Goal: Register for event/course

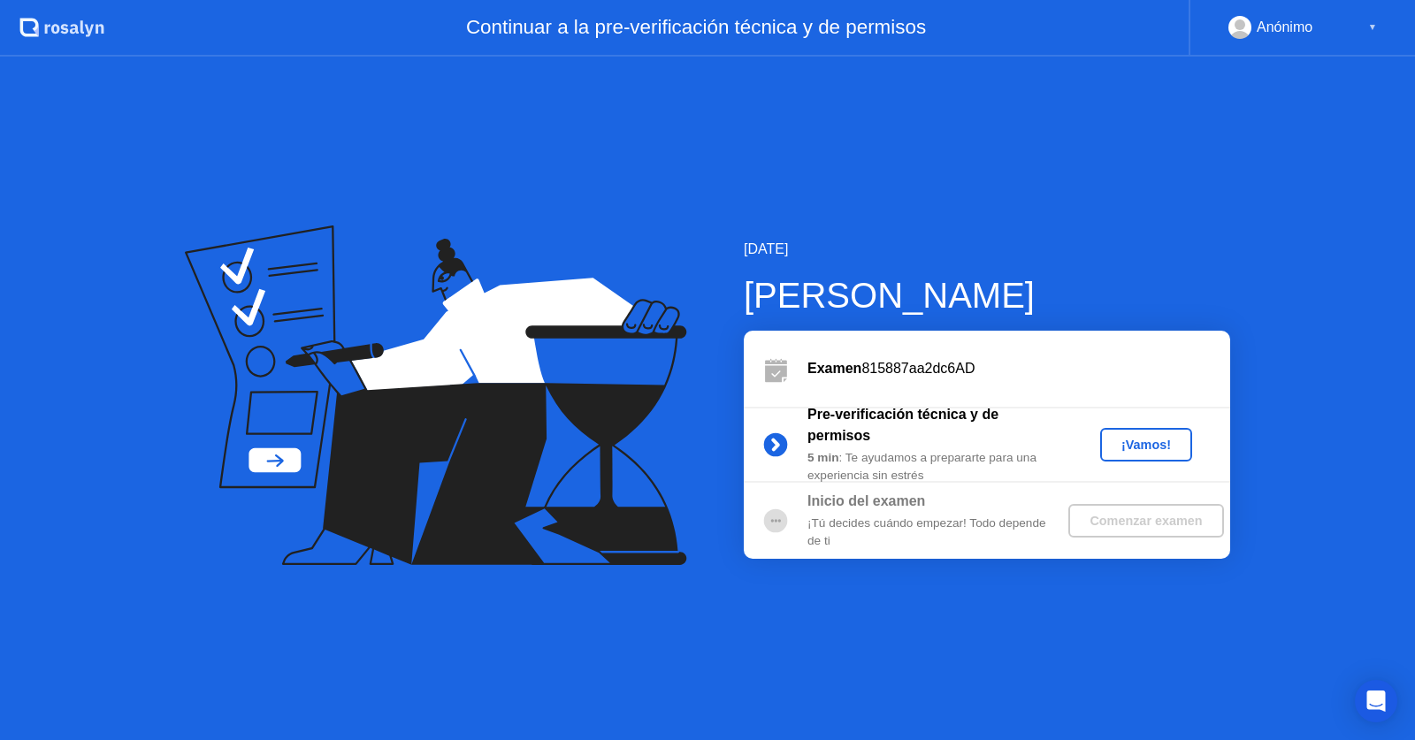
click at [1129, 450] on div "¡Vamos!" at bounding box center [1146, 445] width 78 height 14
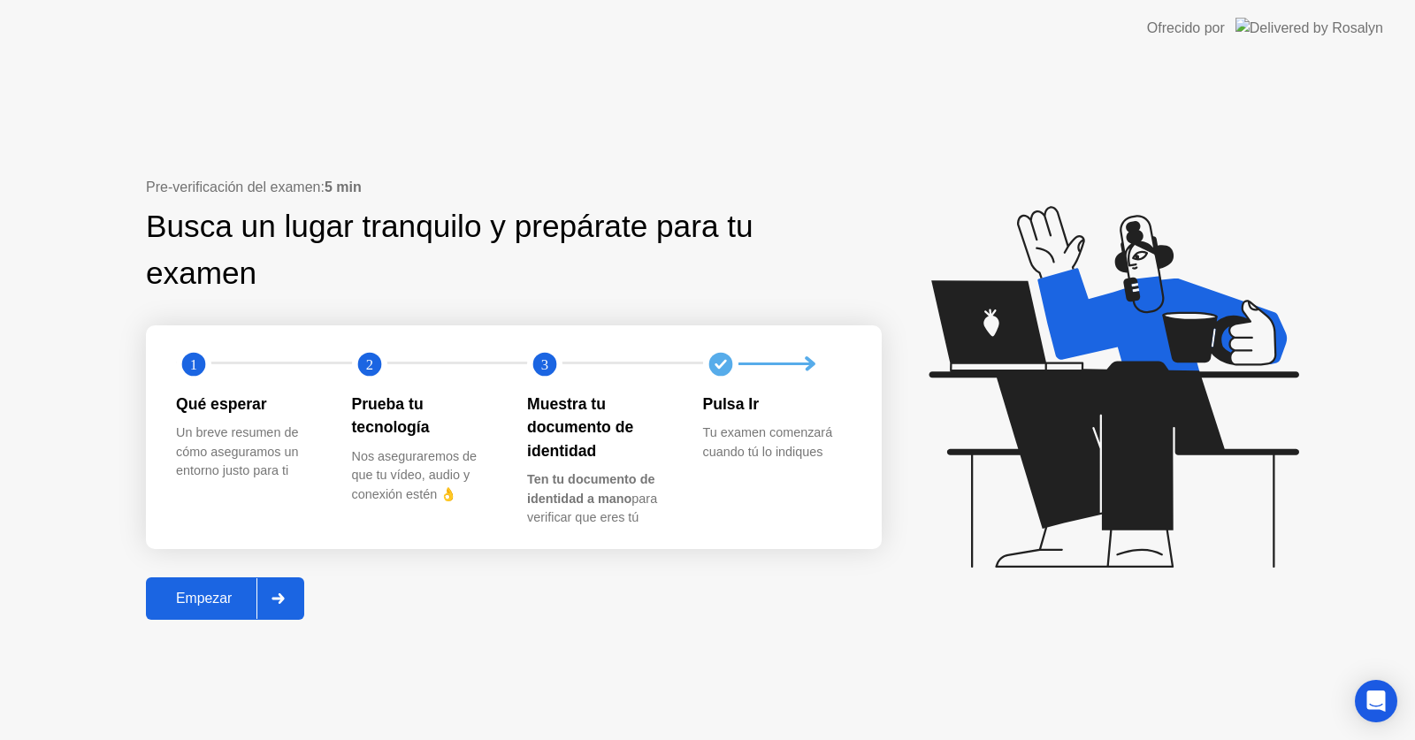
click at [228, 601] on div "Empezar" at bounding box center [203, 599] width 105 height 16
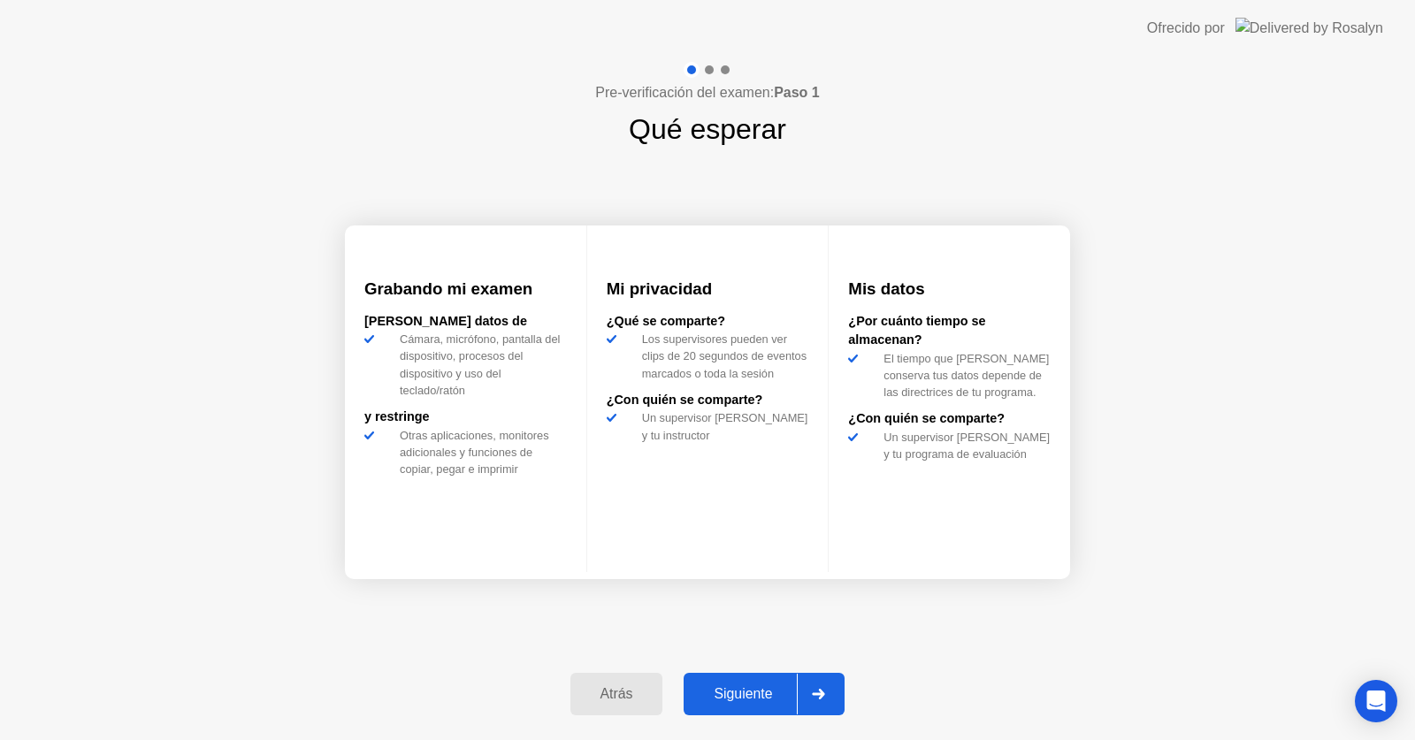
click at [766, 699] on div "Siguiente" at bounding box center [743, 694] width 108 height 16
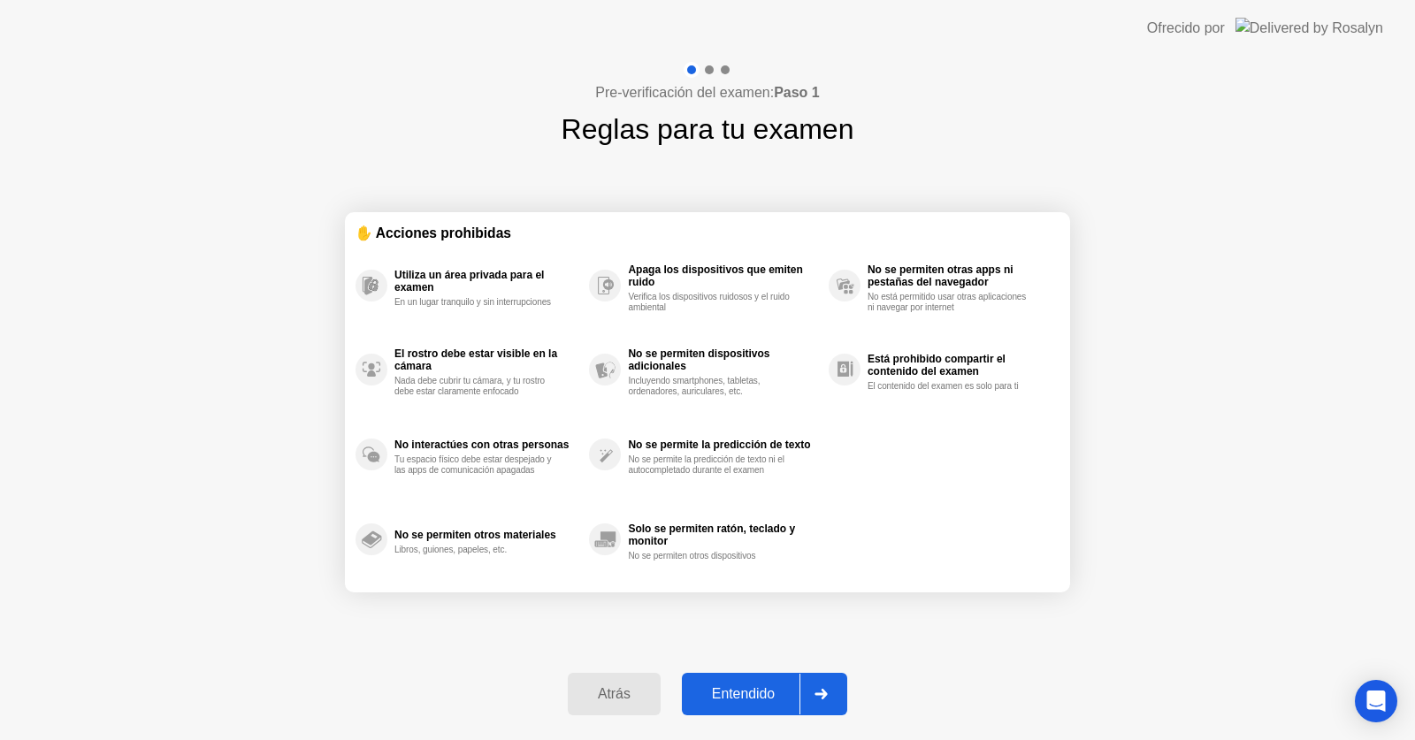
click at [770, 699] on div "Entendido" at bounding box center [743, 694] width 112 height 16
select select "**********"
select select "*******"
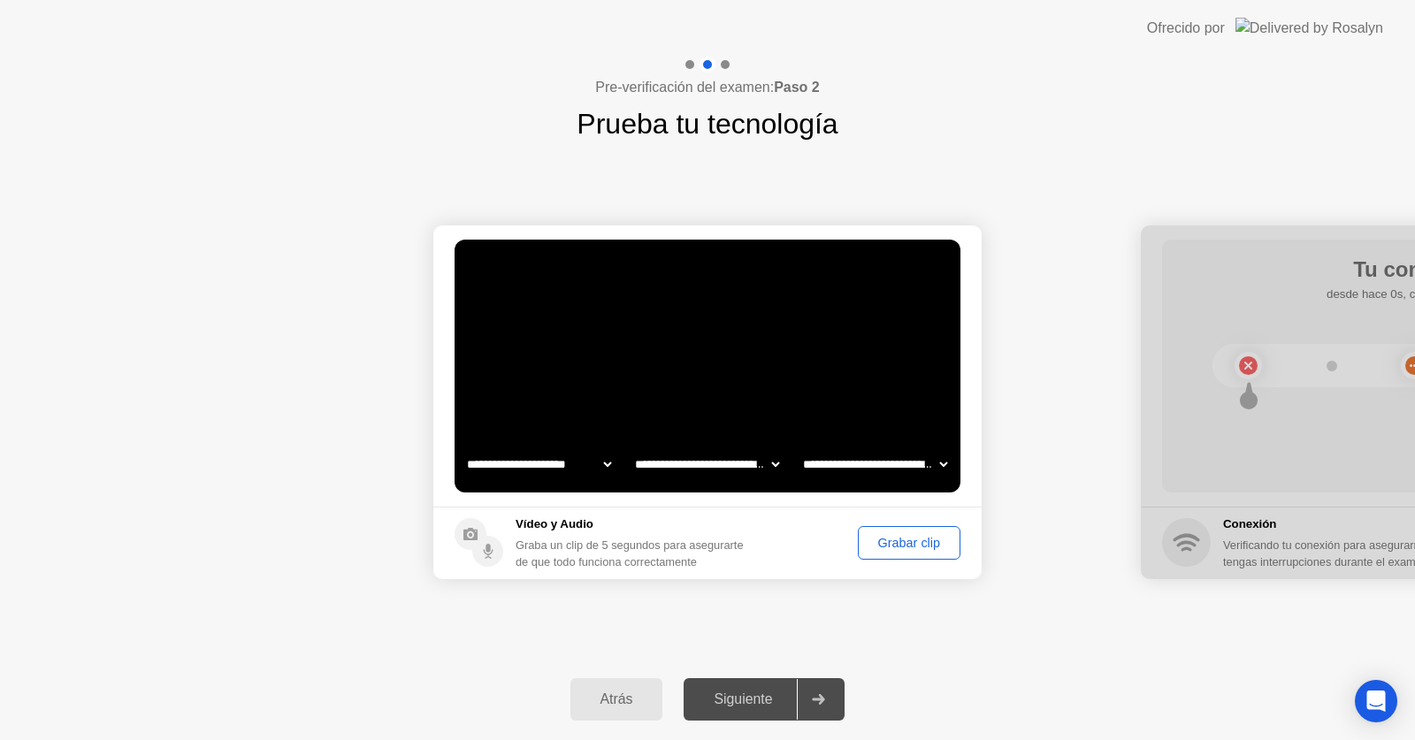
click at [922, 550] on div "Grabar clip" at bounding box center [909, 543] width 90 height 14
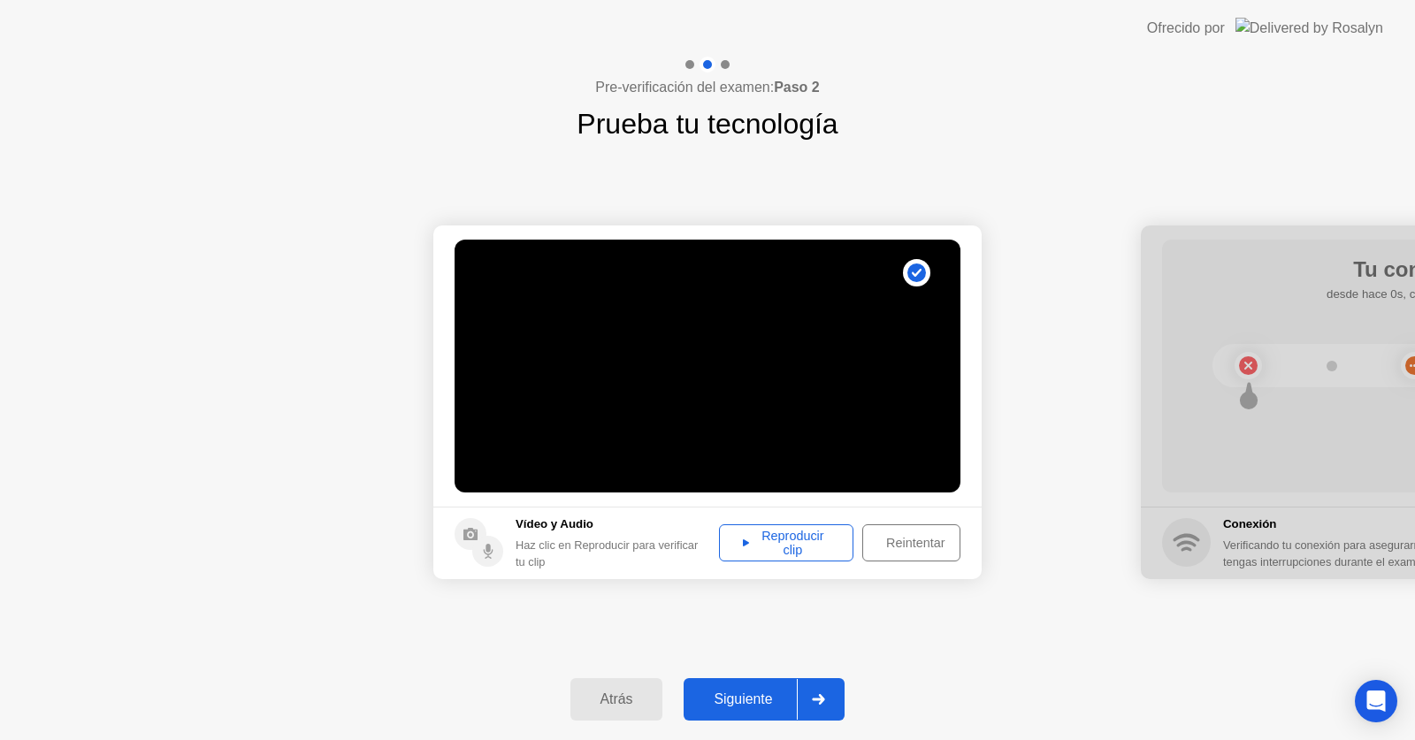
click at [751, 699] on div "Siguiente" at bounding box center [743, 700] width 108 height 16
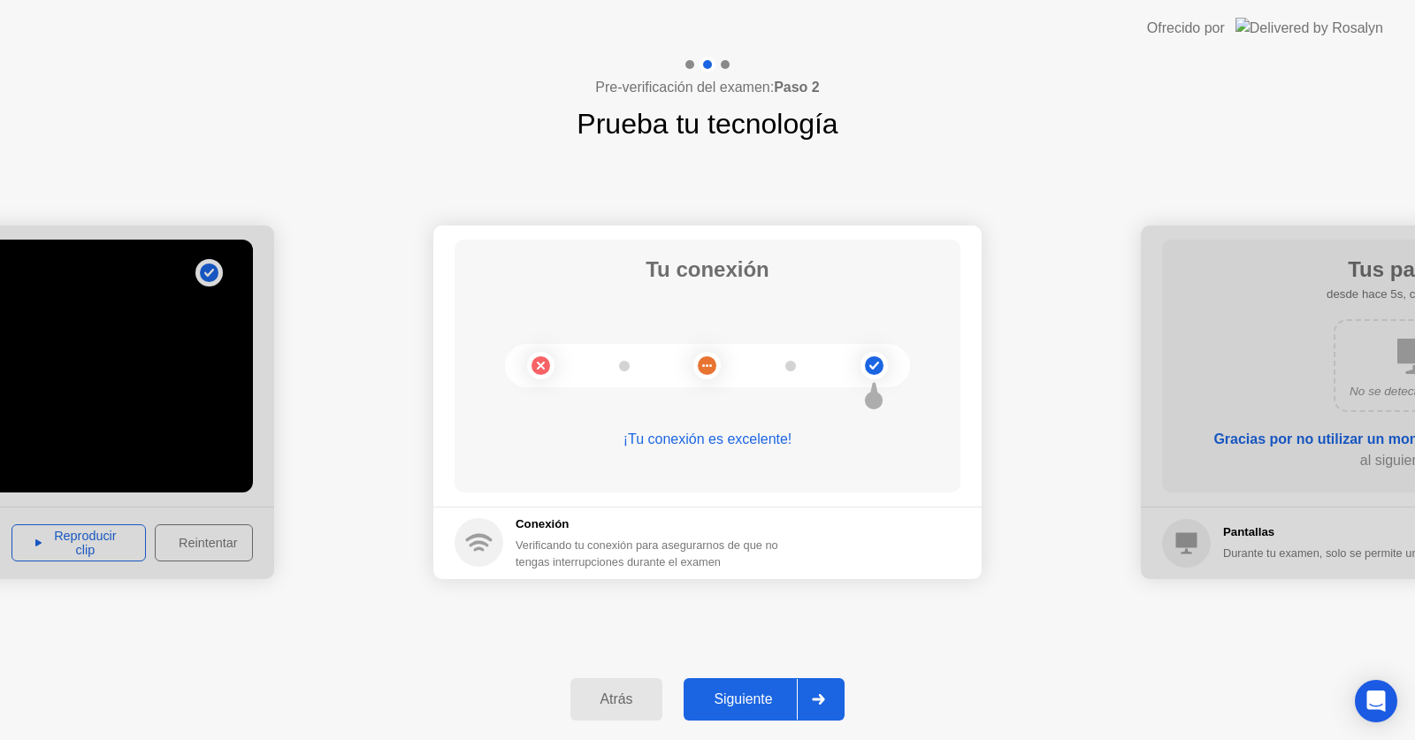
click at [773, 702] on div "Siguiente" at bounding box center [743, 700] width 108 height 16
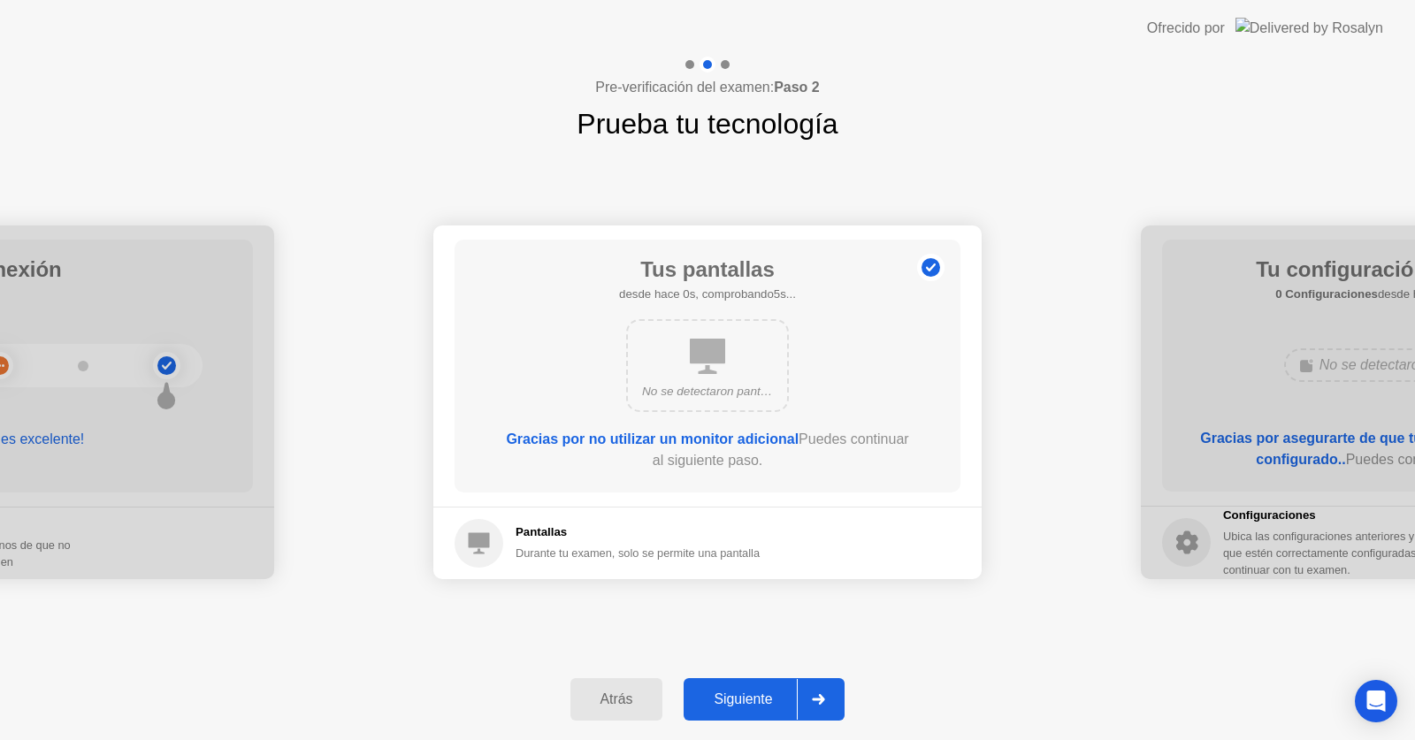
click at [769, 702] on div "Siguiente" at bounding box center [743, 700] width 108 height 16
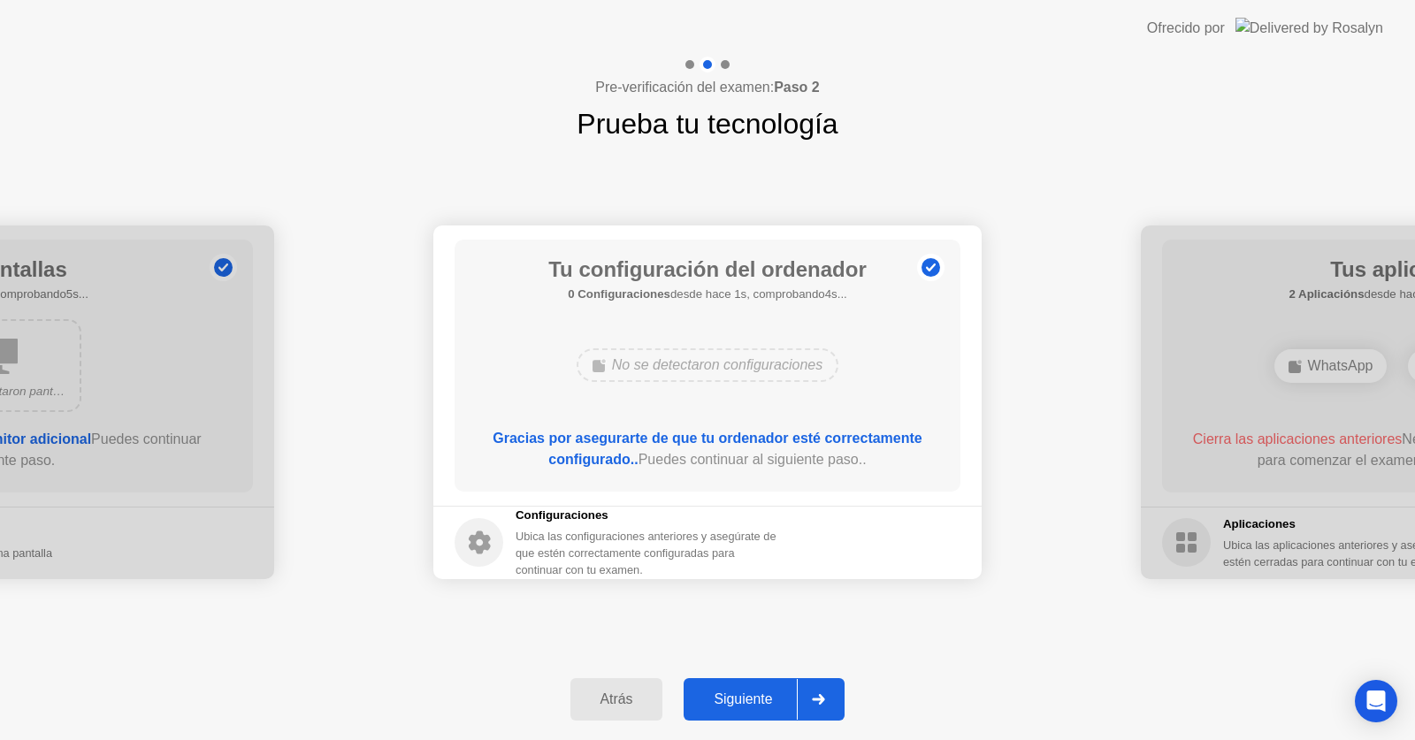
click at [769, 702] on div "Siguiente" at bounding box center [743, 700] width 108 height 16
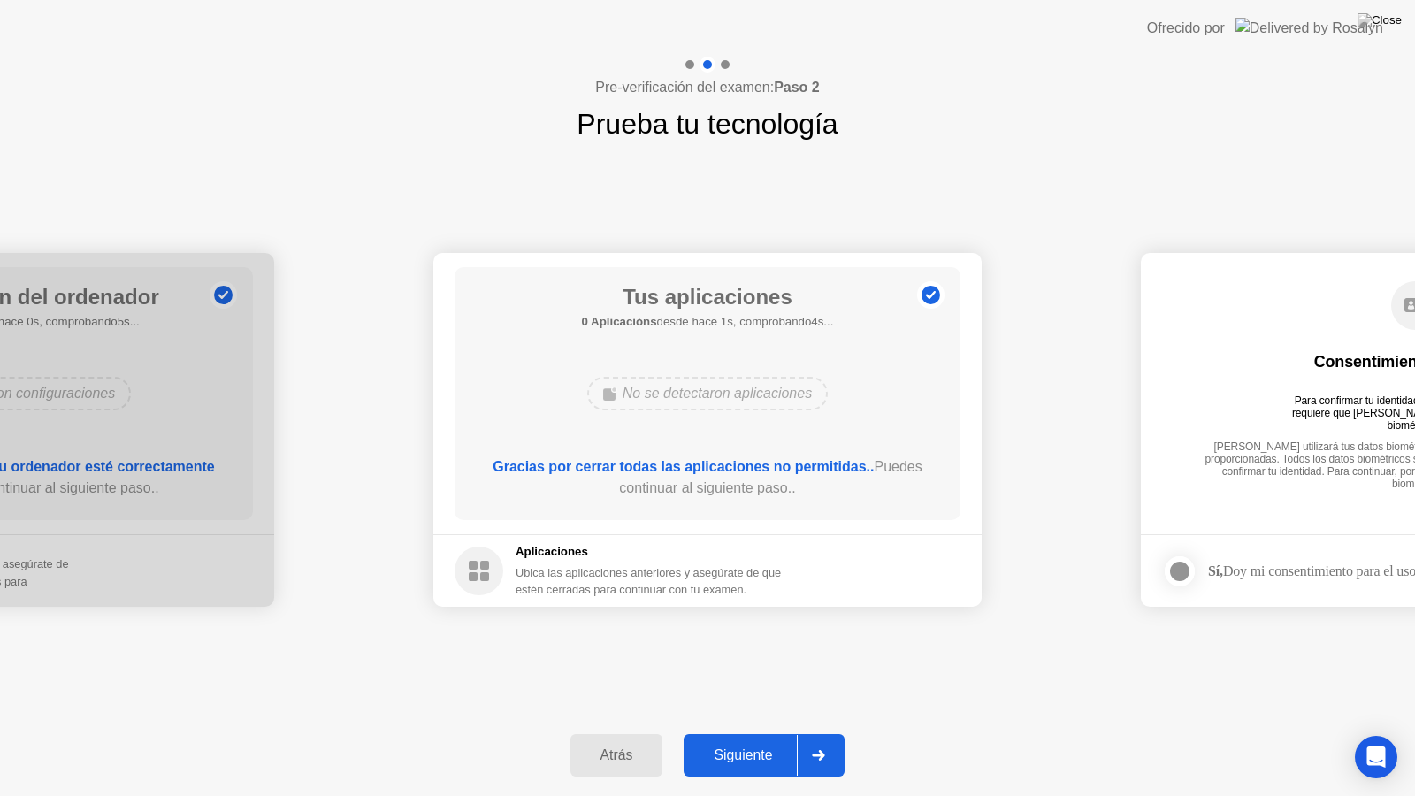
click at [754, 739] on div "Siguiente" at bounding box center [743, 755] width 108 height 16
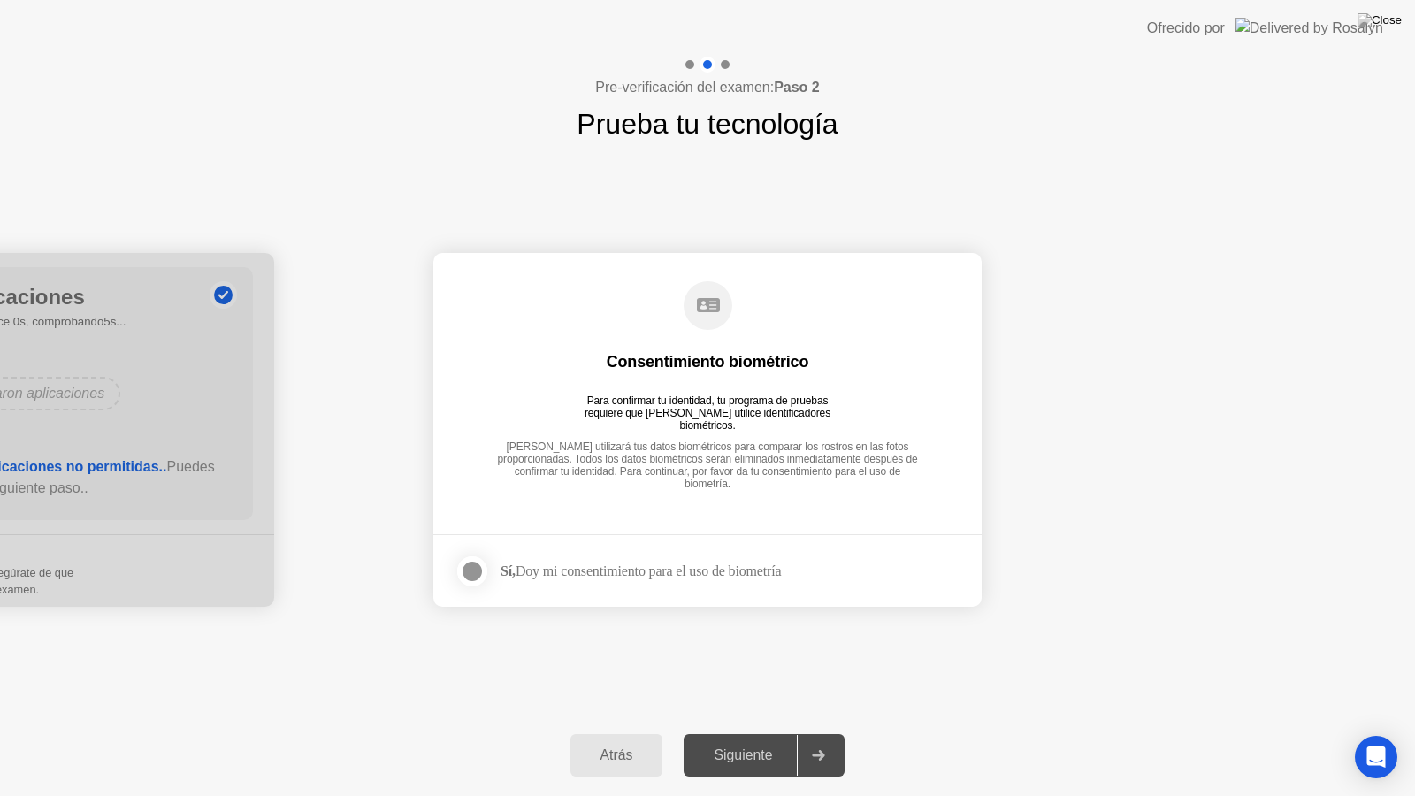
click at [474, 577] on div at bounding box center [472, 571] width 21 height 21
click at [769, 739] on div "Siguiente" at bounding box center [743, 755] width 108 height 16
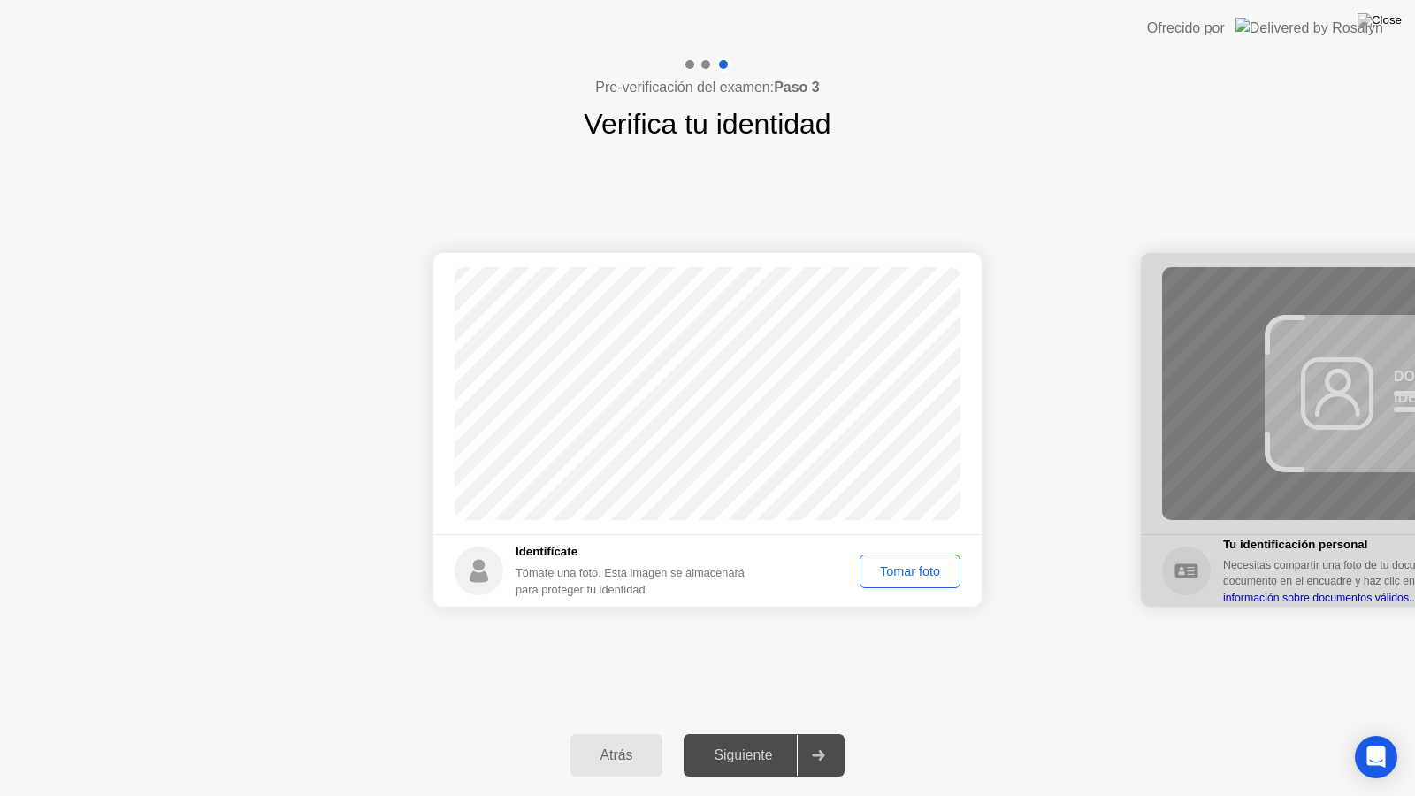
click at [913, 575] on div "Tomar foto" at bounding box center [910, 571] width 88 height 14
click at [771, 739] on div "Siguiente" at bounding box center [743, 755] width 108 height 16
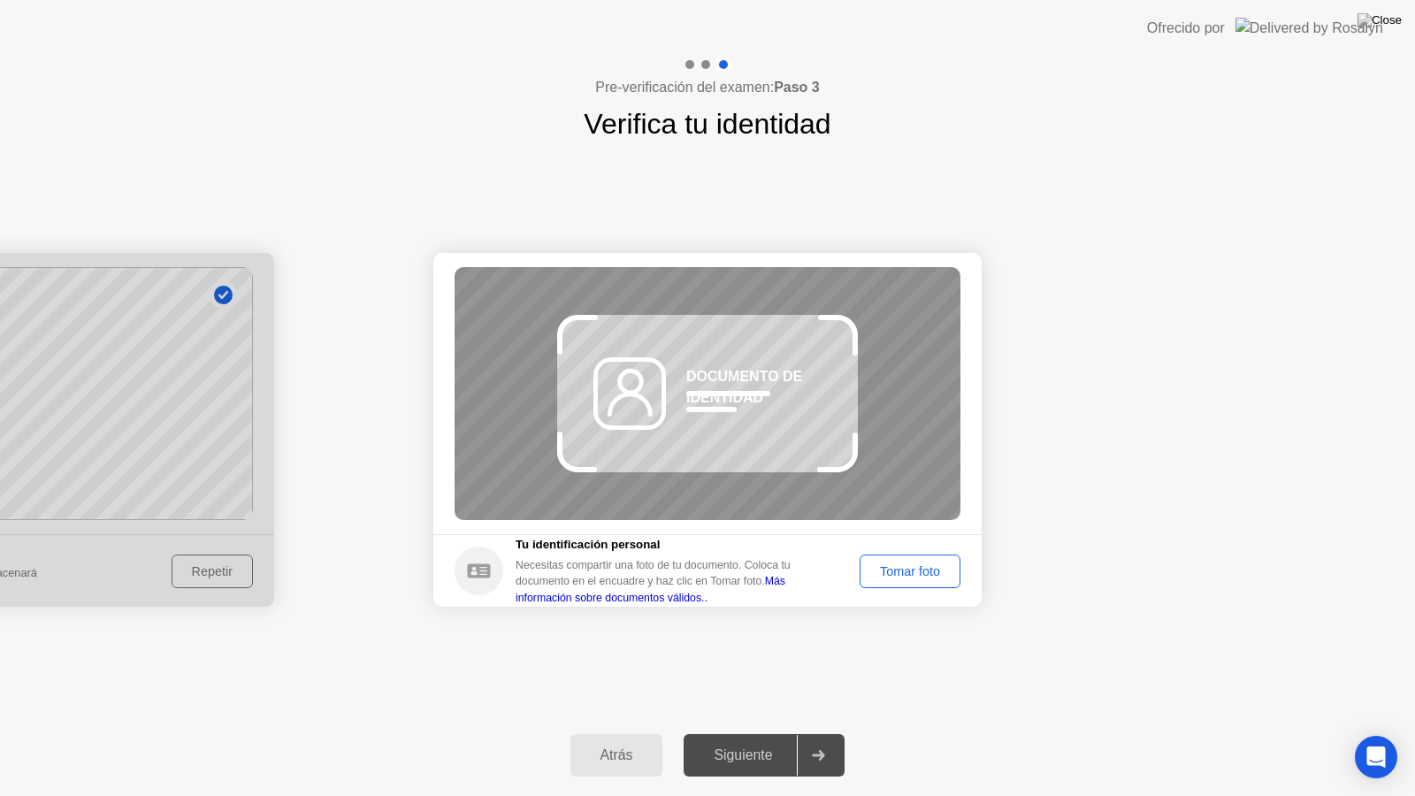
click at [923, 575] on div "Tomar foto" at bounding box center [910, 571] width 88 height 14
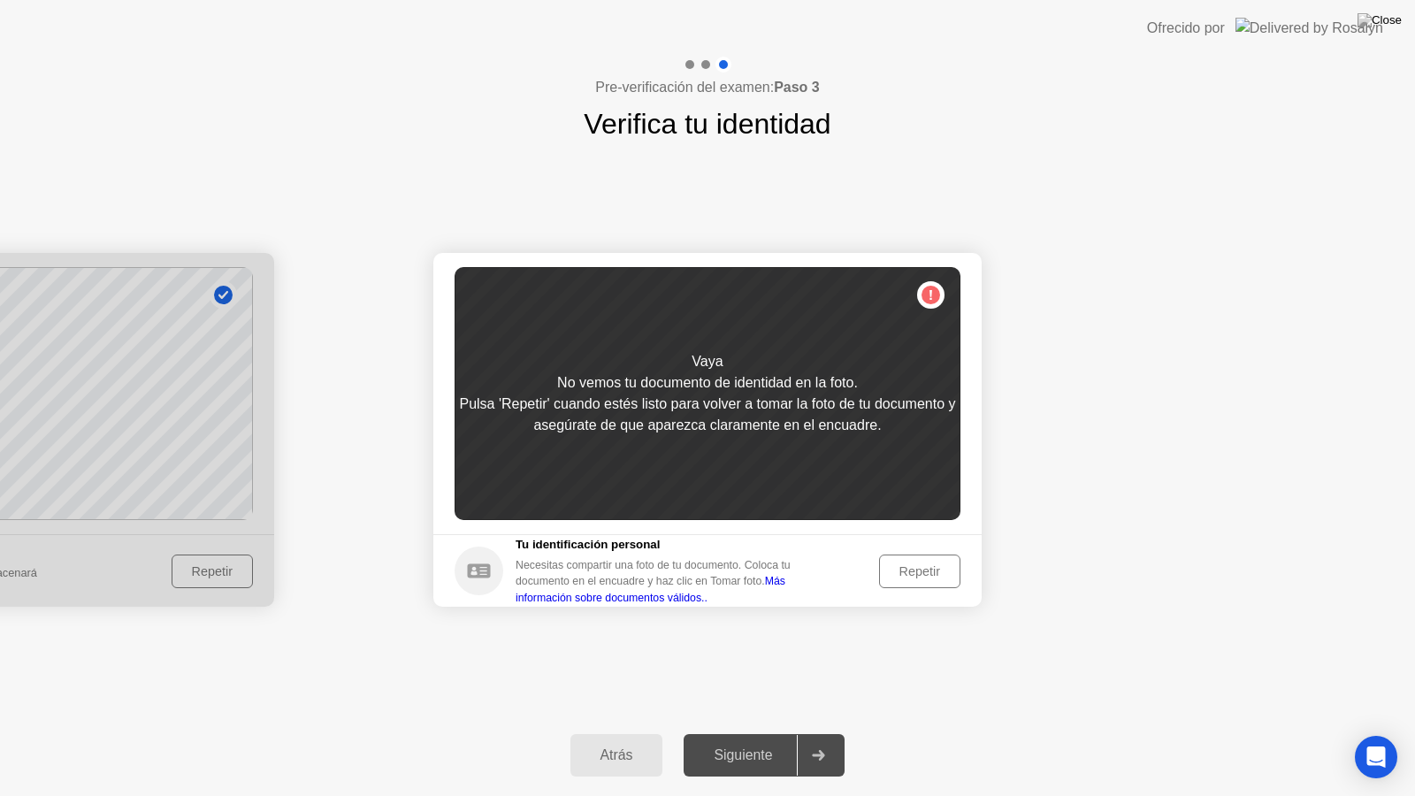
click at [901, 564] on div "Repetir" at bounding box center [919, 571] width 69 height 14
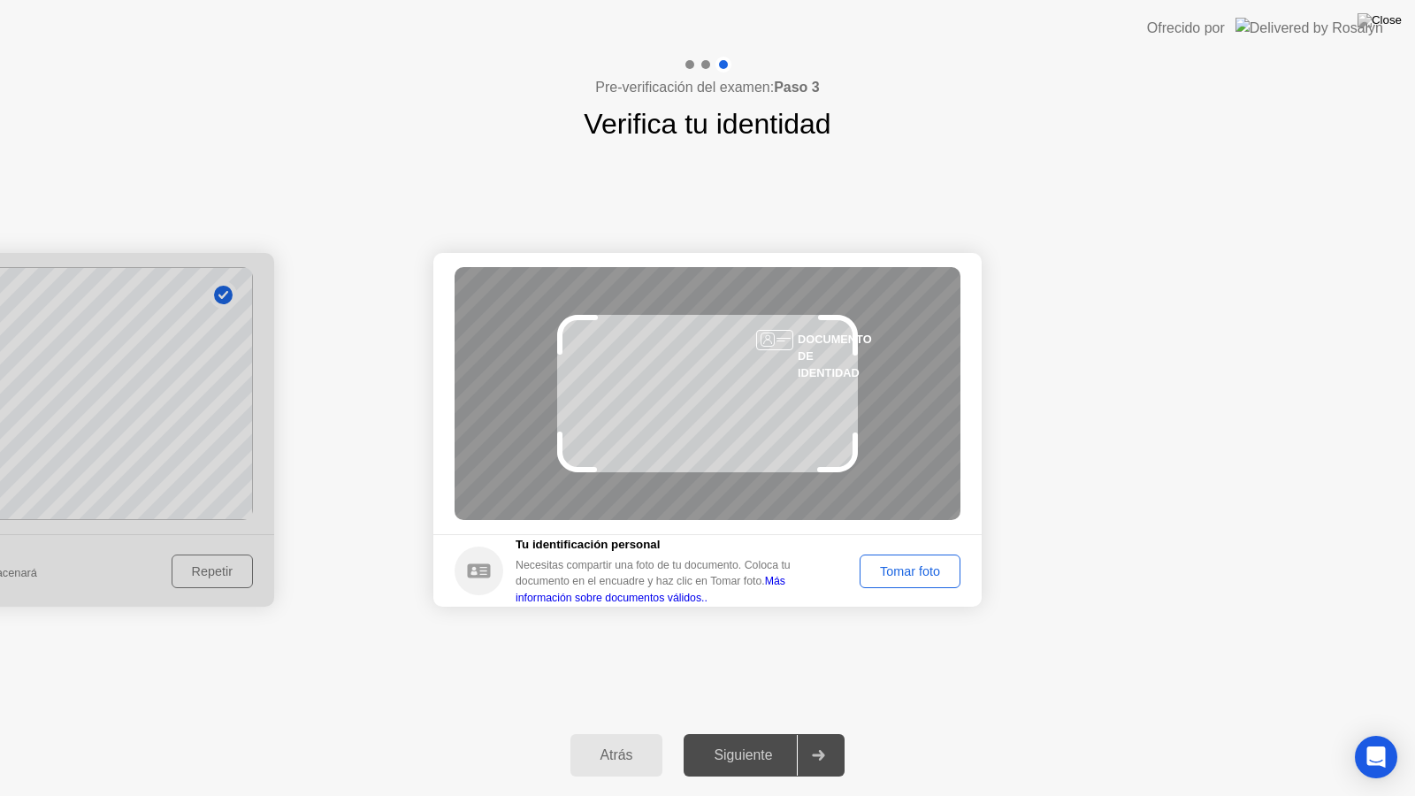
click at [939, 576] on div "Tomar foto" at bounding box center [910, 571] width 88 height 14
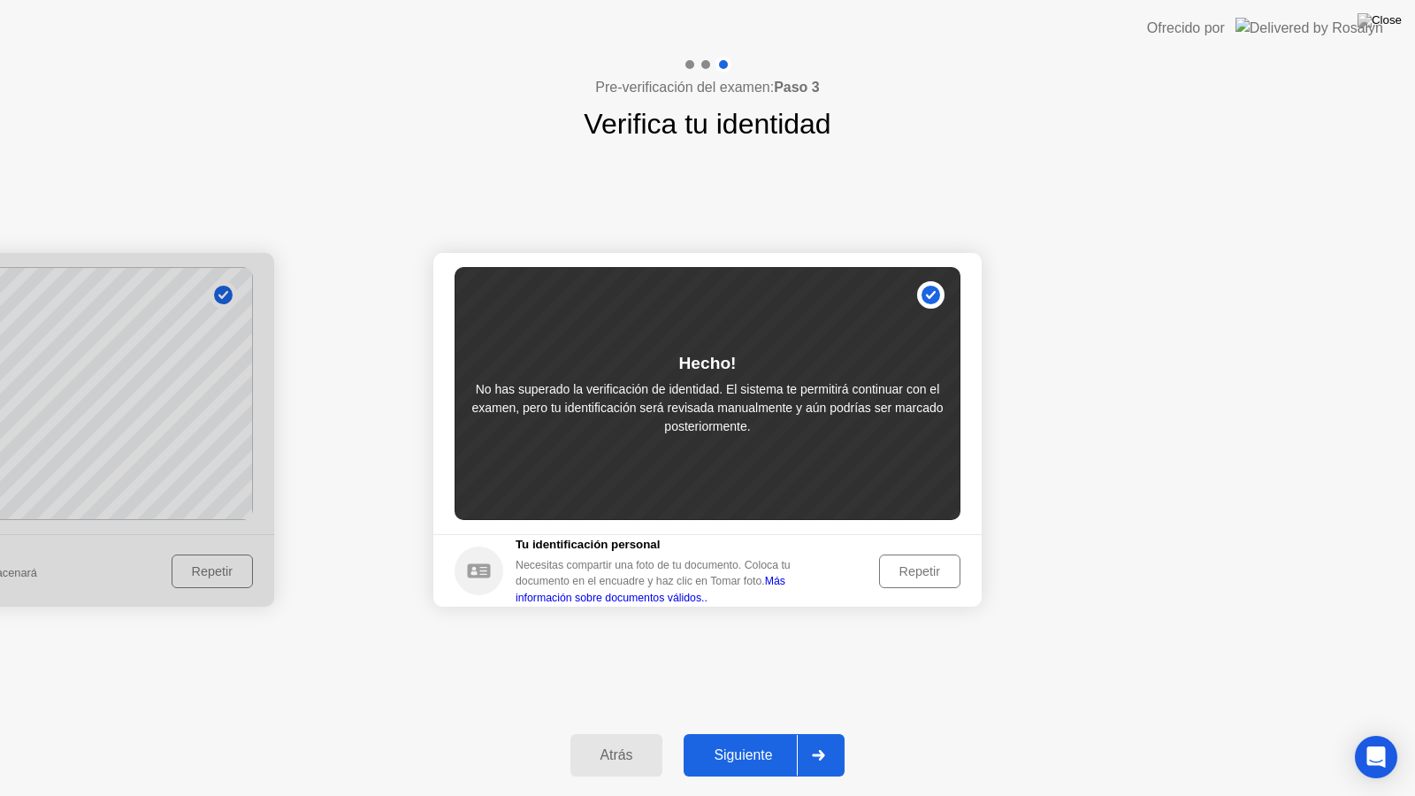
click at [746, 739] on div "Siguiente" at bounding box center [743, 755] width 108 height 16
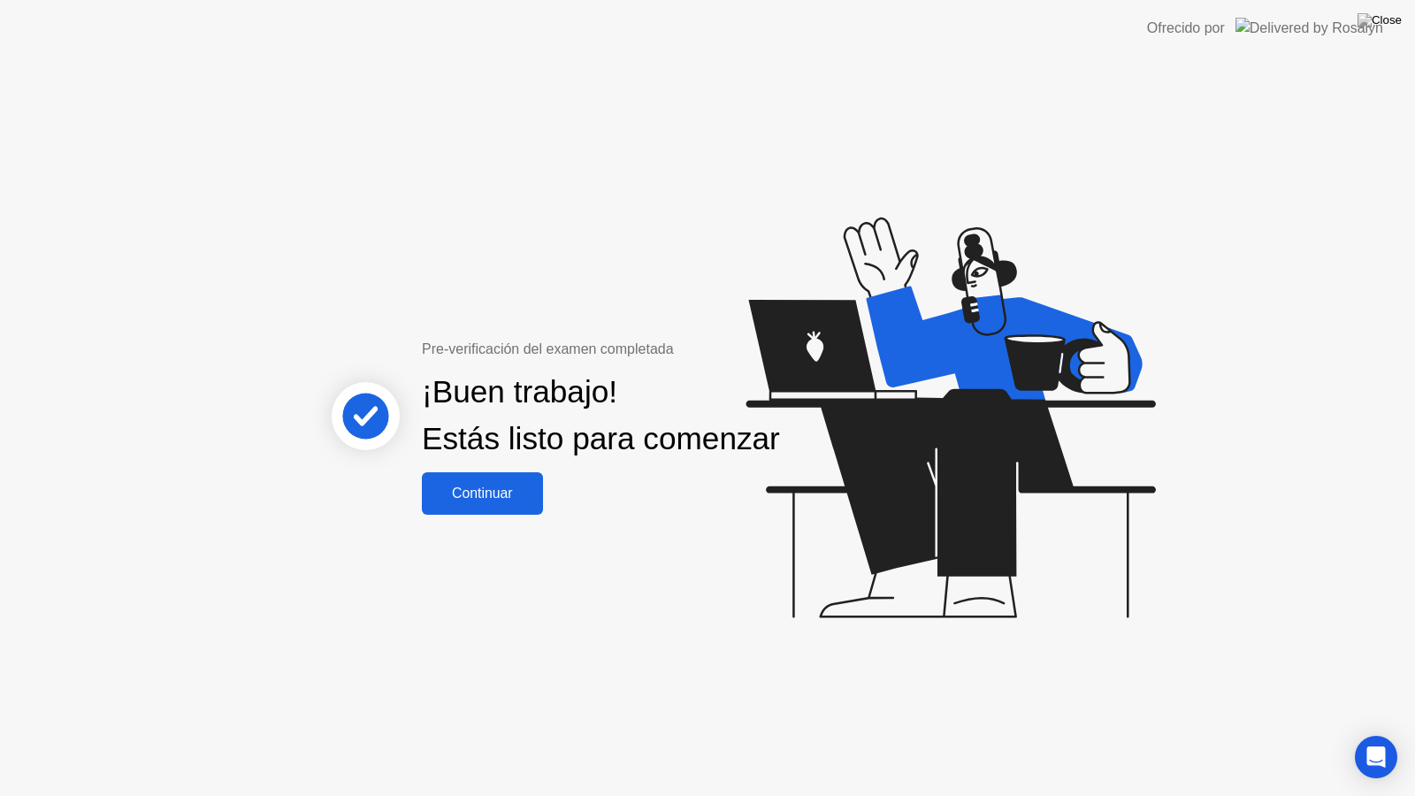
click at [509, 494] on button "Continuar" at bounding box center [482, 493] width 121 height 42
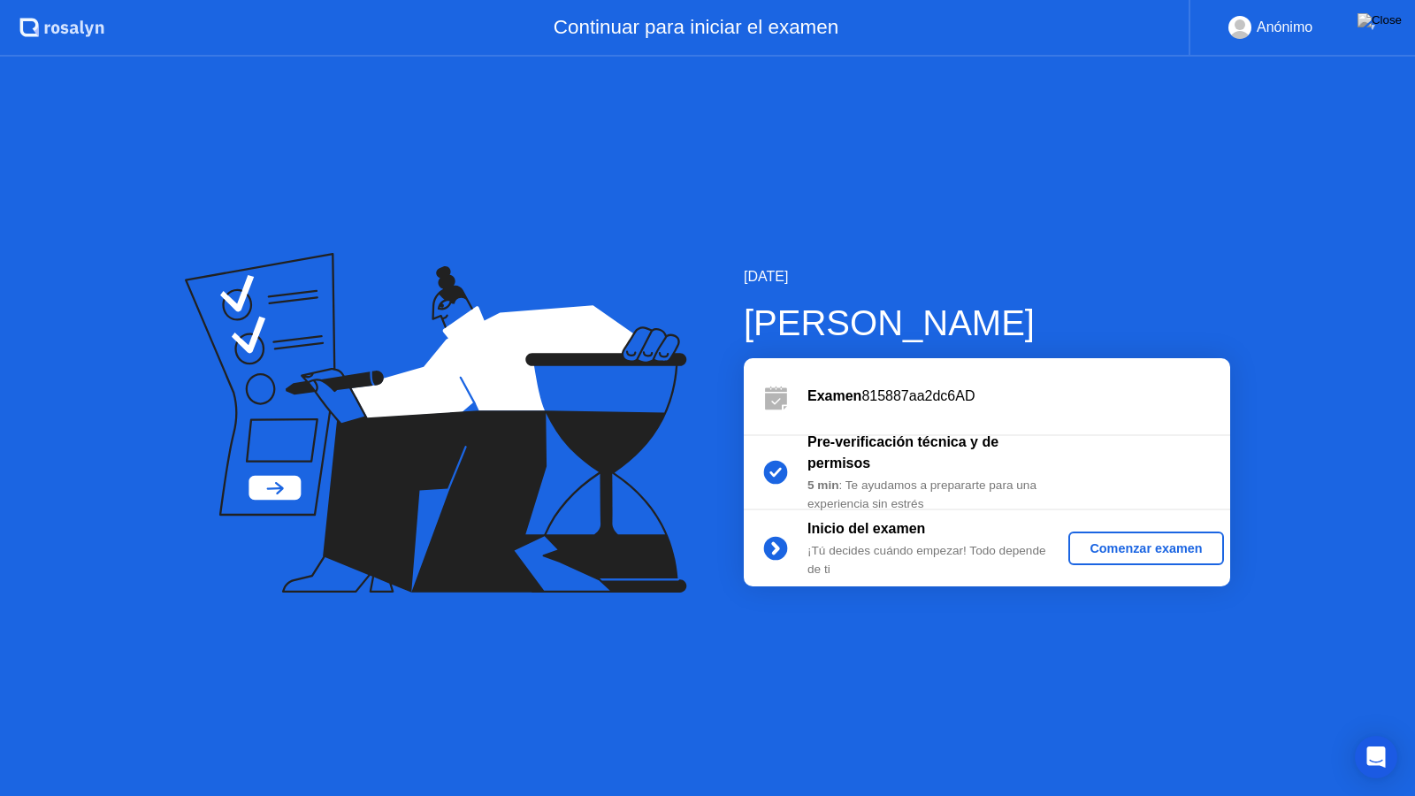
click at [1172, 543] on div "Comenzar examen" at bounding box center [1146, 548] width 141 height 14
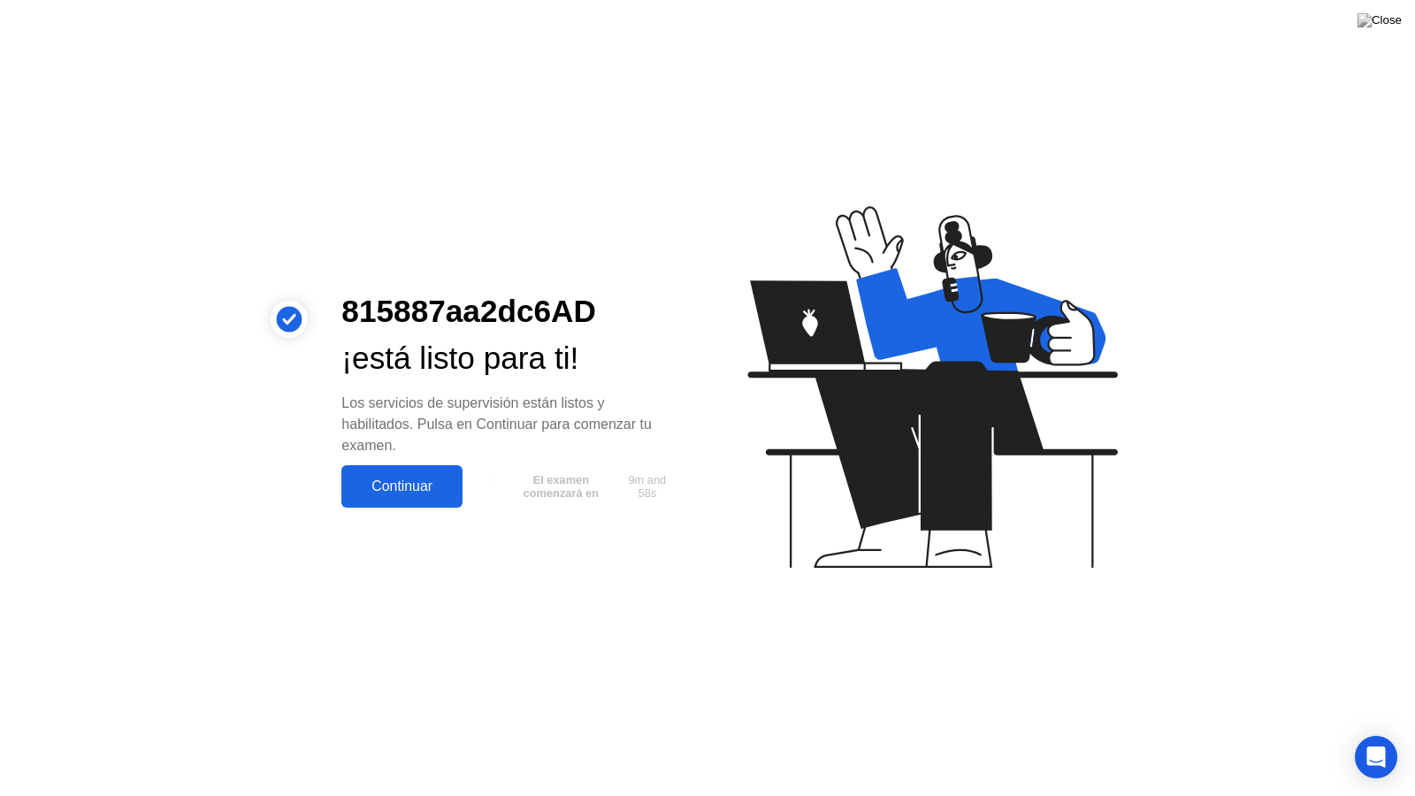
click at [399, 500] on button "Continuar" at bounding box center [401, 486] width 121 height 42
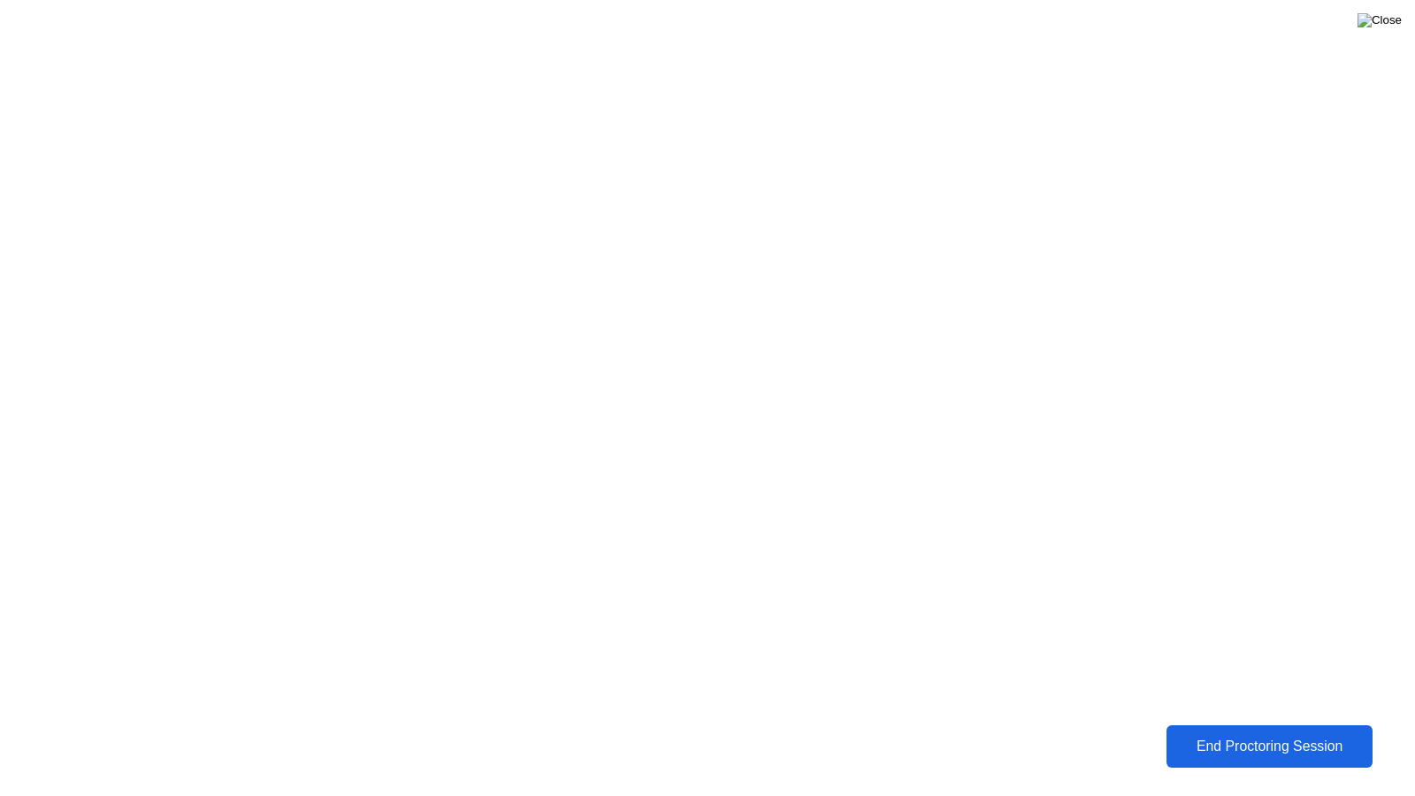
click at [1391, 25] on img at bounding box center [1380, 20] width 44 height 14
